Goal: Communication & Community: Ask a question

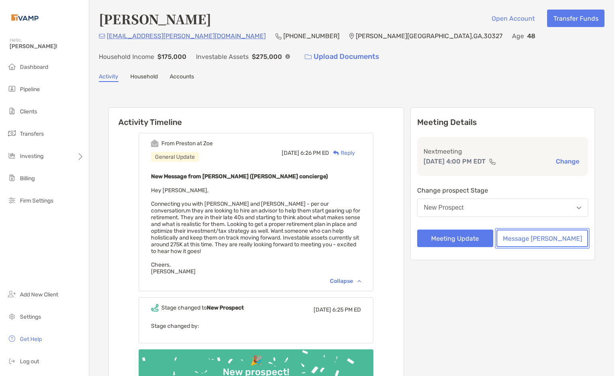
click at [530, 241] on button "Message [PERSON_NAME]" at bounding box center [542, 239] width 92 height 18
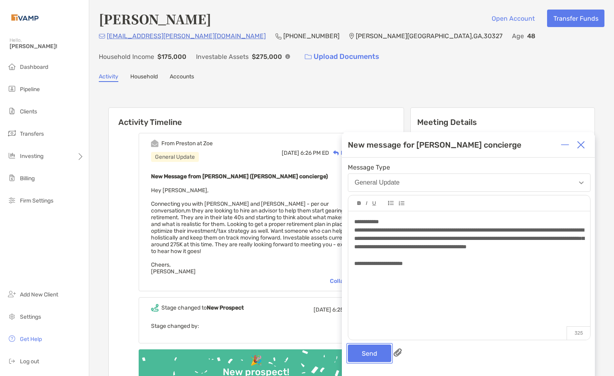
click at [360, 352] on button "Send" at bounding box center [369, 354] width 43 height 18
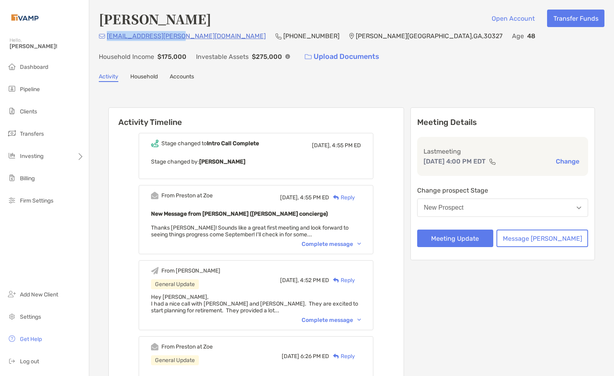
drag, startPoint x: 174, startPoint y: 35, endPoint x: 108, endPoint y: 38, distance: 65.4
click at [108, 38] on div "[EMAIL_ADDRESS][PERSON_NAME][DOMAIN_NAME] (650) 804-[GEOGRAPHIC_DATA][PERSON_NA…" at bounding box center [351, 48] width 505 height 34
copy p "[EMAIL_ADDRESS][PERSON_NAME][DOMAIN_NAME]"
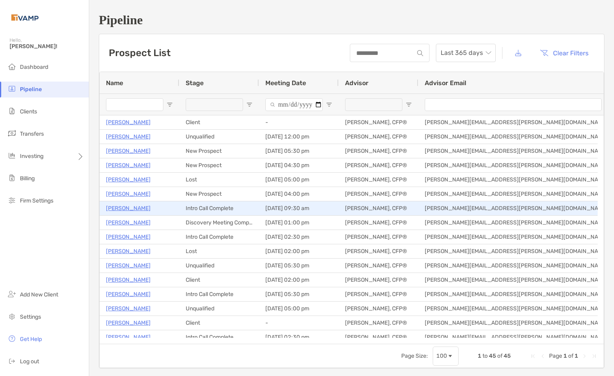
click at [128, 206] on p "[PERSON_NAME]" at bounding box center [128, 208] width 45 height 10
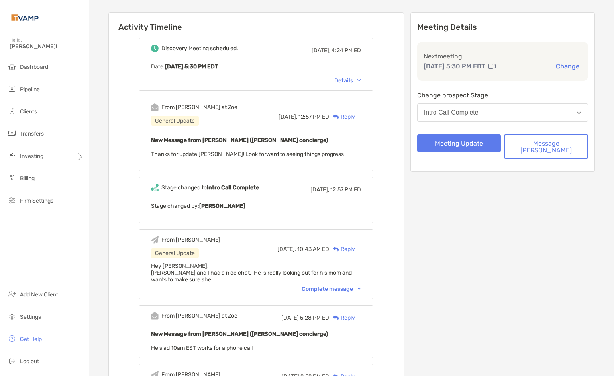
scroll to position [119, 0]
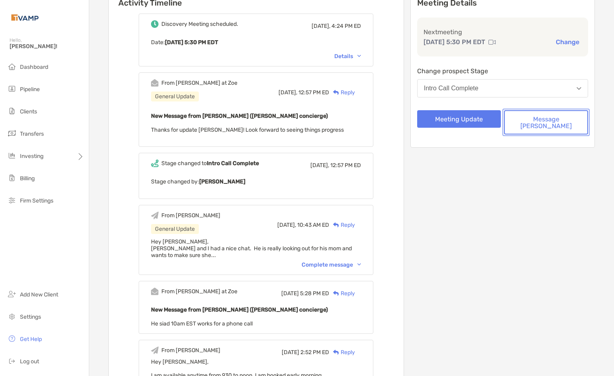
click at [552, 123] on button "Message [PERSON_NAME]" at bounding box center [546, 122] width 84 height 24
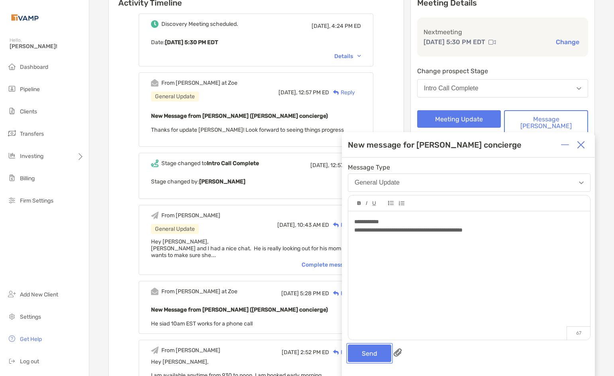
click at [374, 348] on button "Send" at bounding box center [369, 354] width 43 height 18
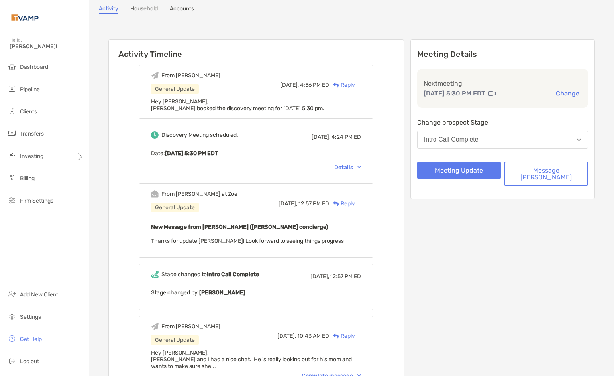
scroll to position [0, 0]
